Goal: Find contact information: Find contact information

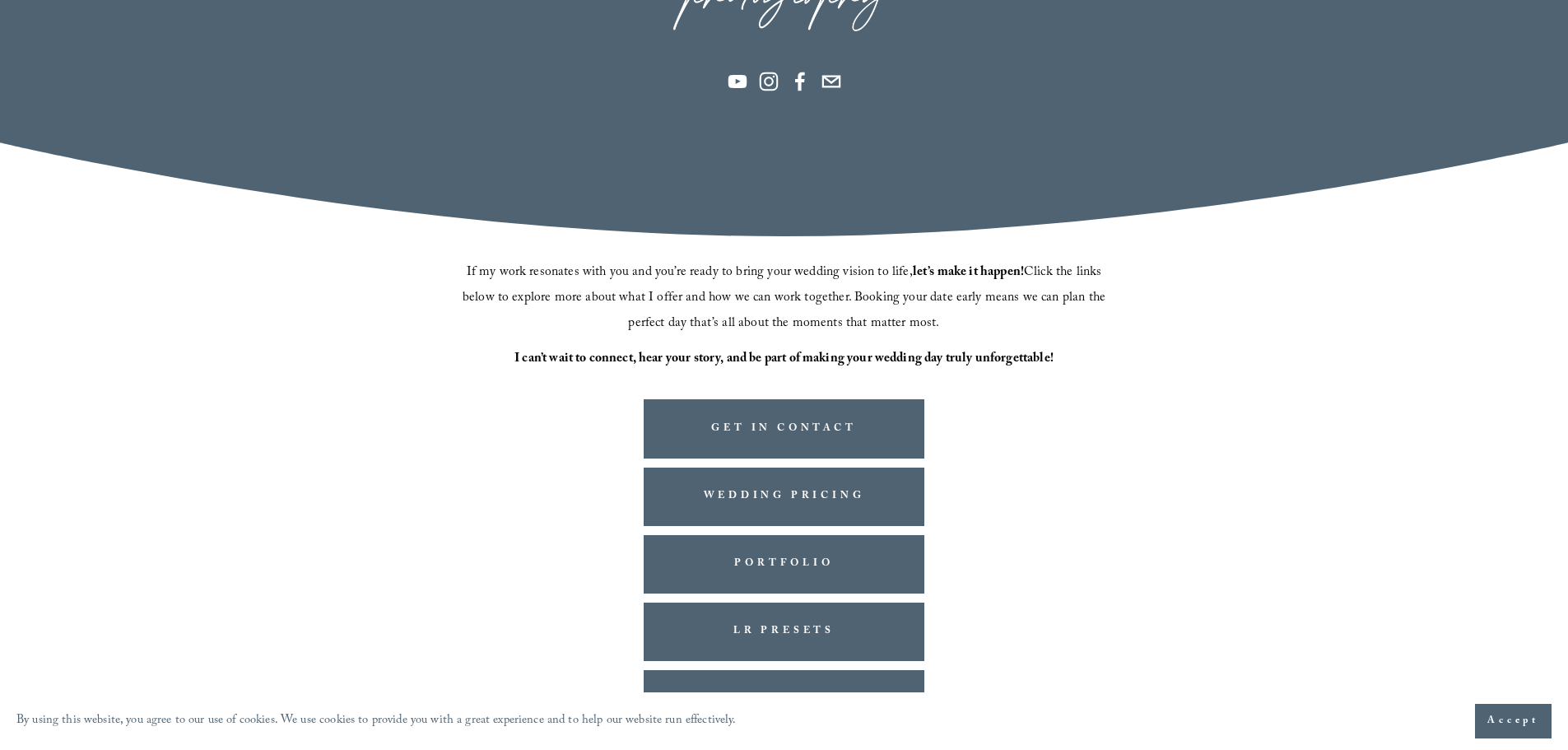
scroll to position [336, 0]
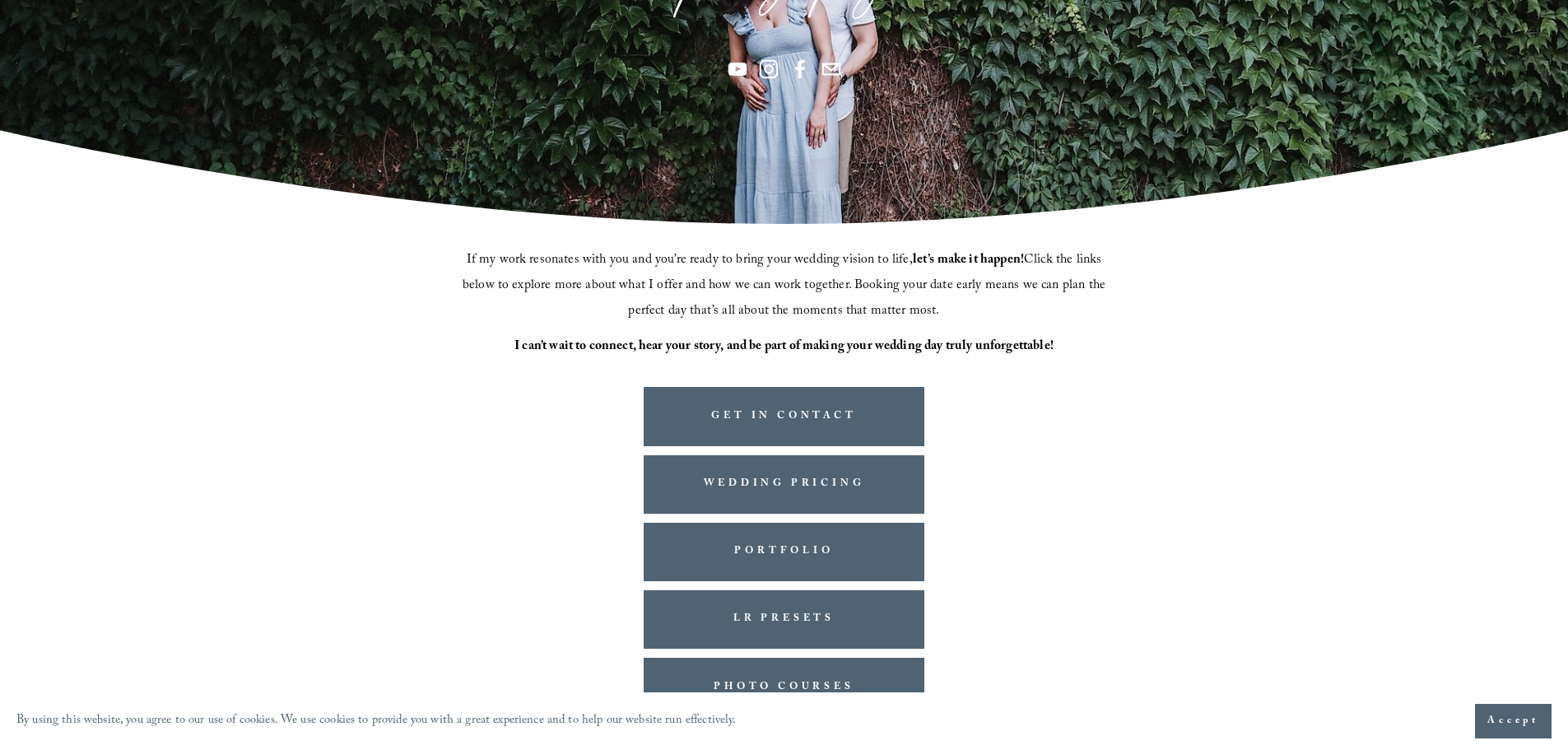
click at [1523, 723] on span "Accept" at bounding box center [1513, 720] width 52 height 16
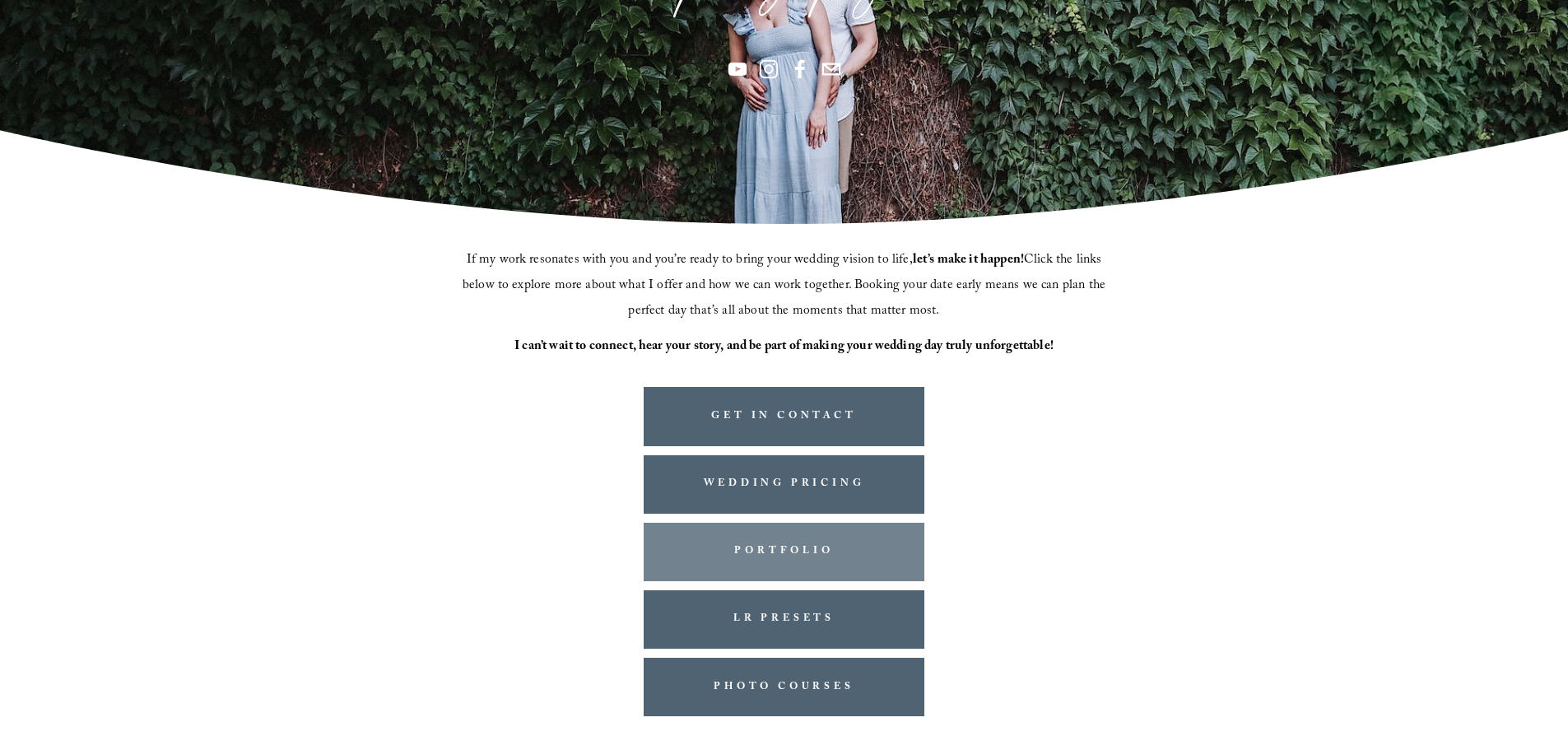
click at [811, 544] on link "PORTFOLIO" at bounding box center [784, 551] width 282 height 59
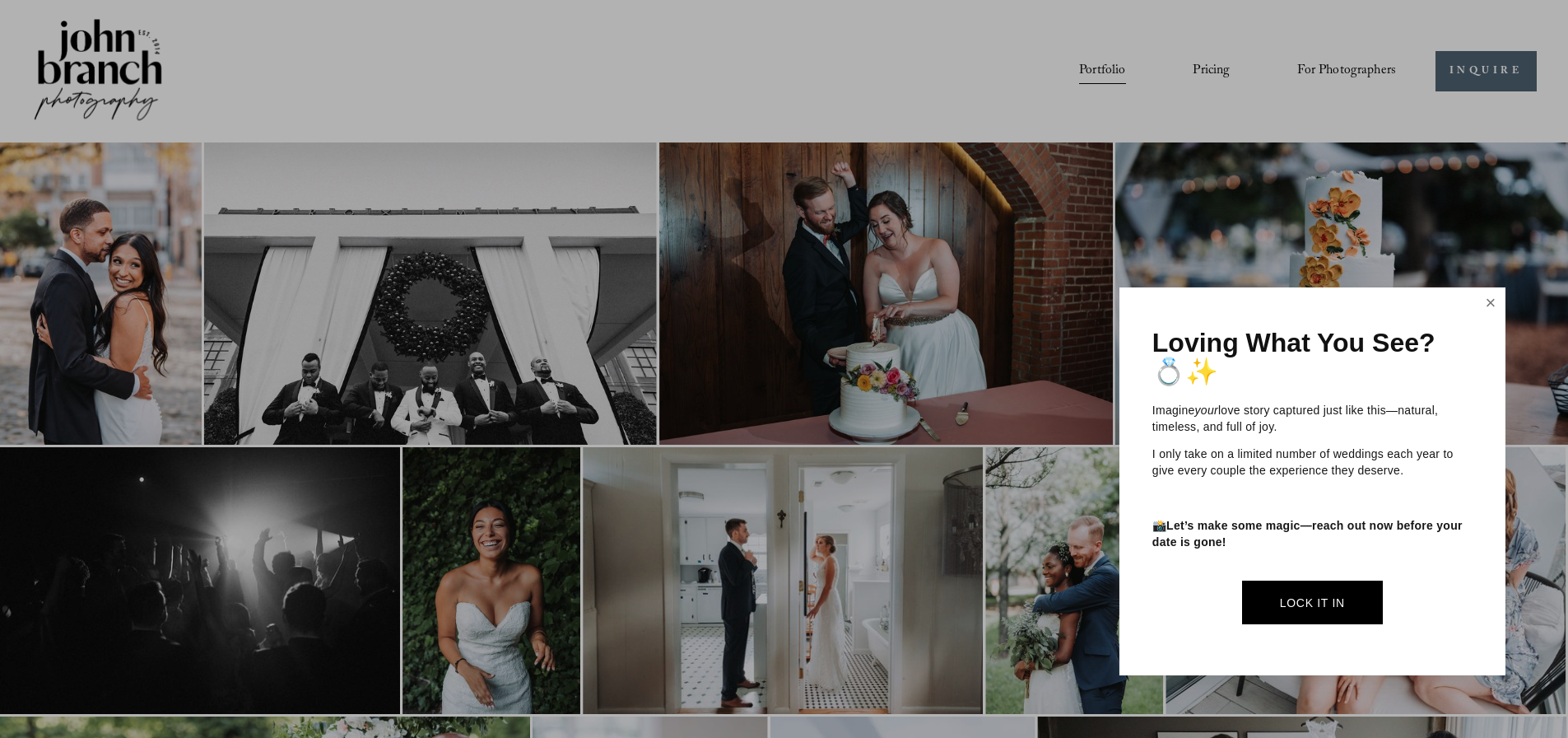
click at [1492, 312] on link "Close" at bounding box center [1491, 303] width 25 height 26
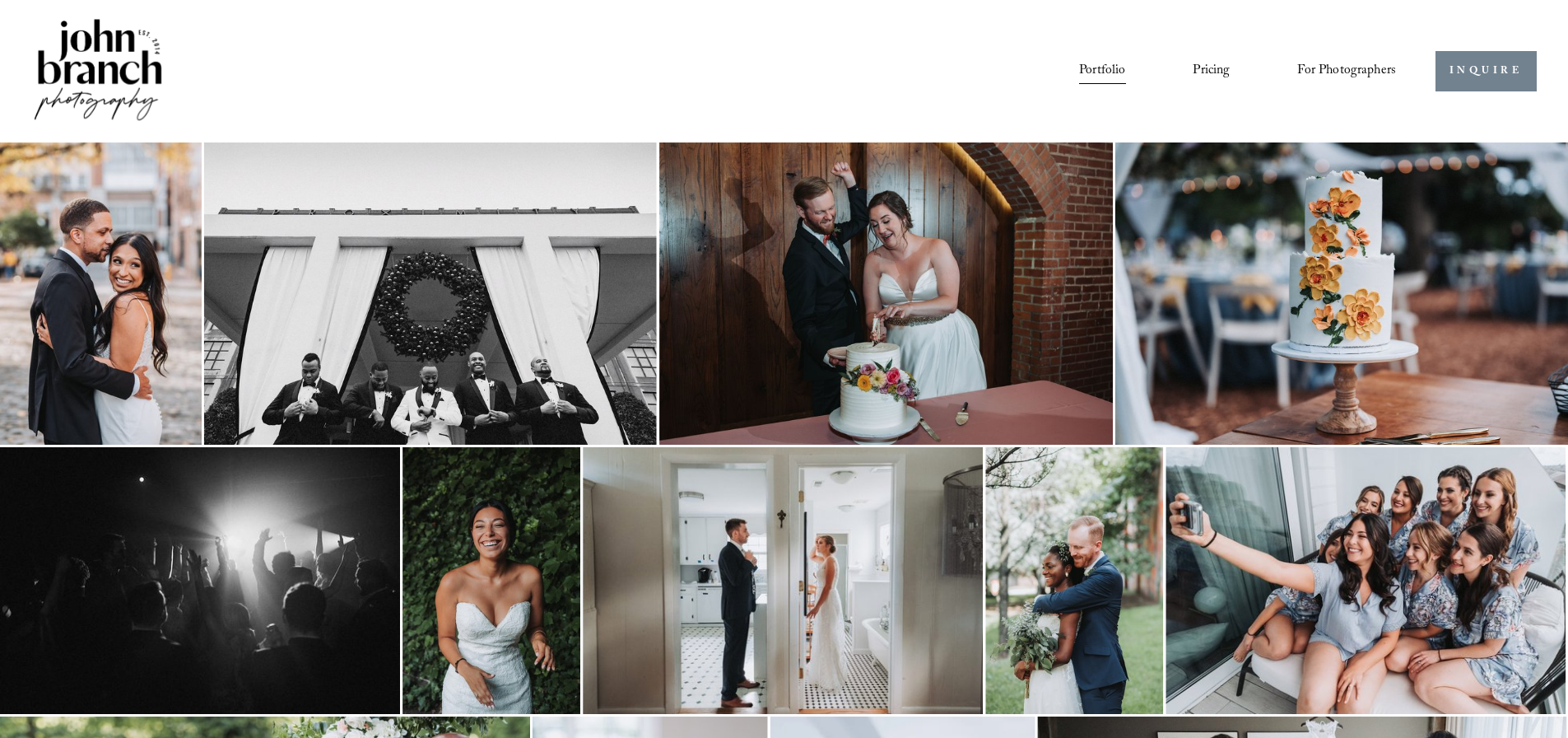
click at [1507, 82] on link "INQUIRE" at bounding box center [1485, 71] width 101 height 40
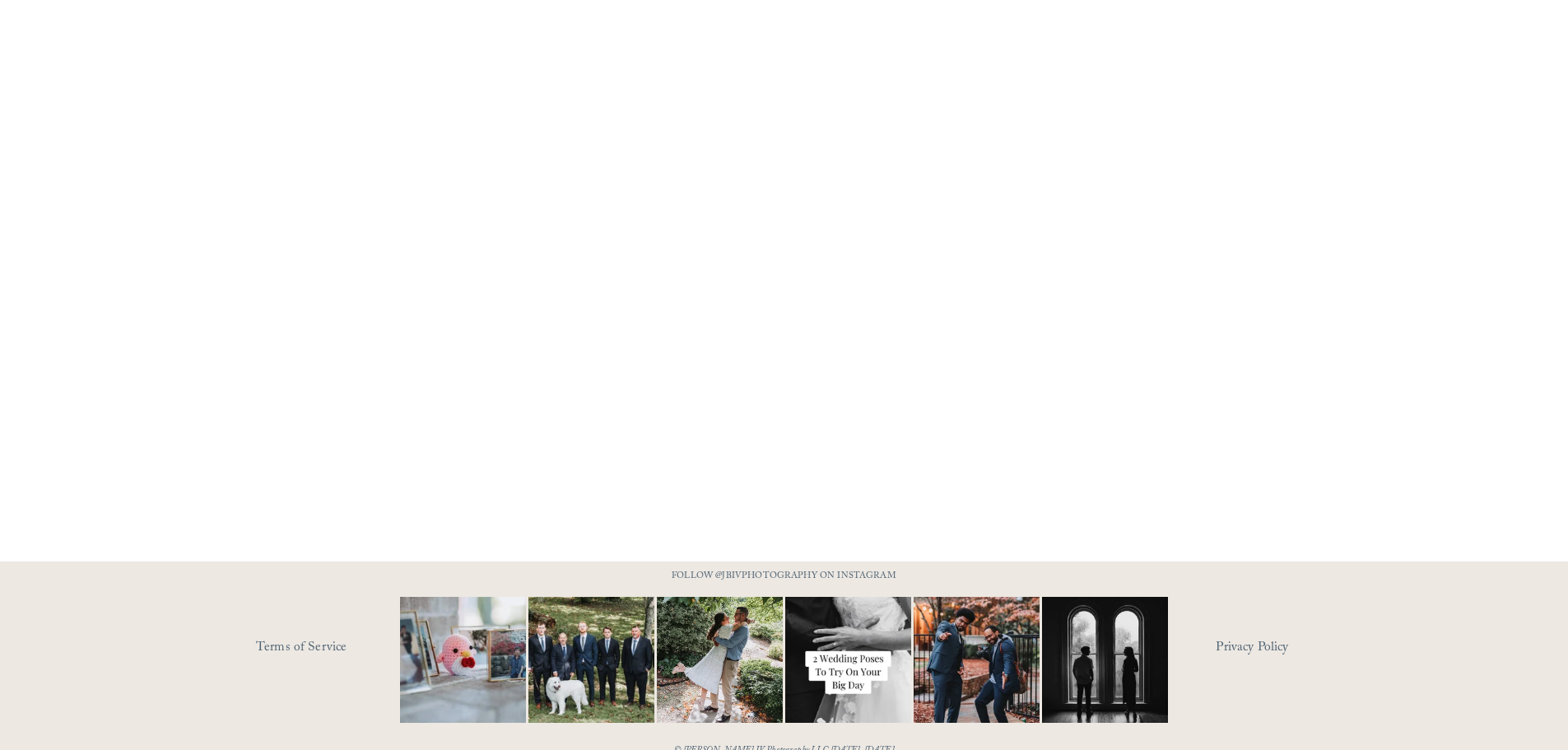
scroll to position [1306, 0]
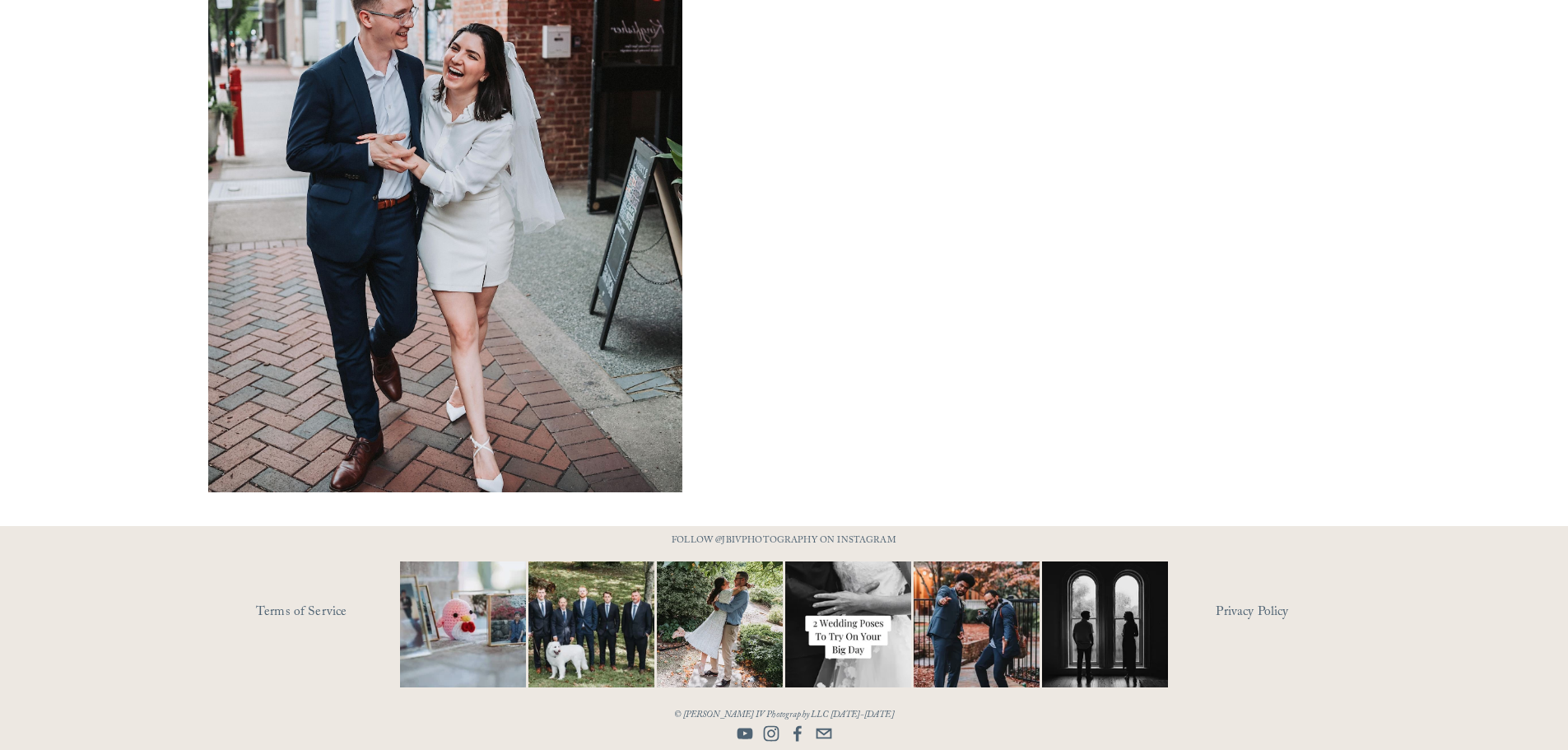
click at [822, 728] on use "info@jbivphotography.com" at bounding box center [823, 733] width 15 height 11
